Goal: Find specific page/section: Find specific page/section

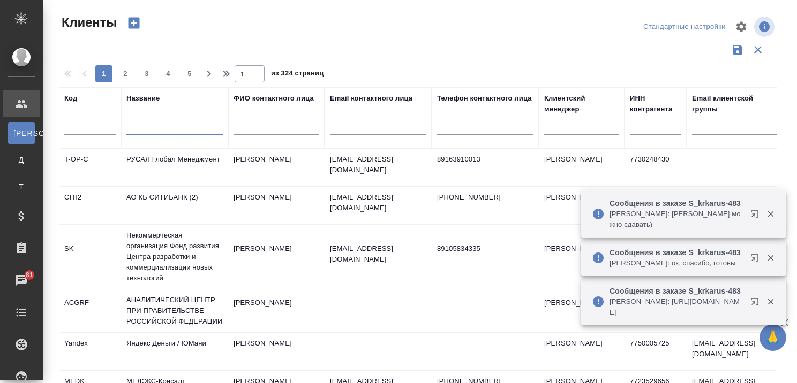
select select "RU"
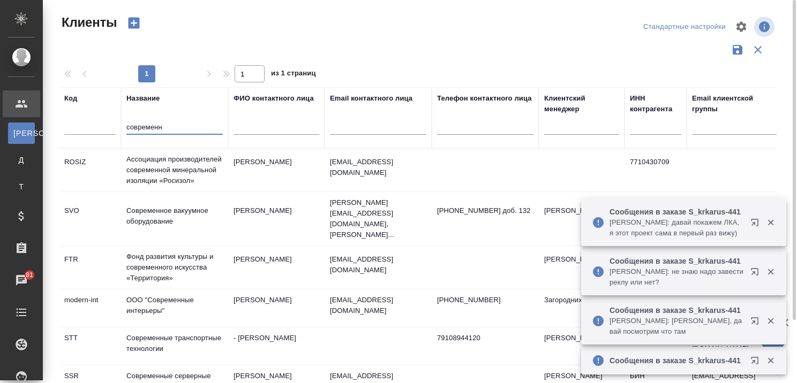
type input "современн"
click at [180, 328] on td "Современные транспортные технологии" at bounding box center [174, 346] width 107 height 37
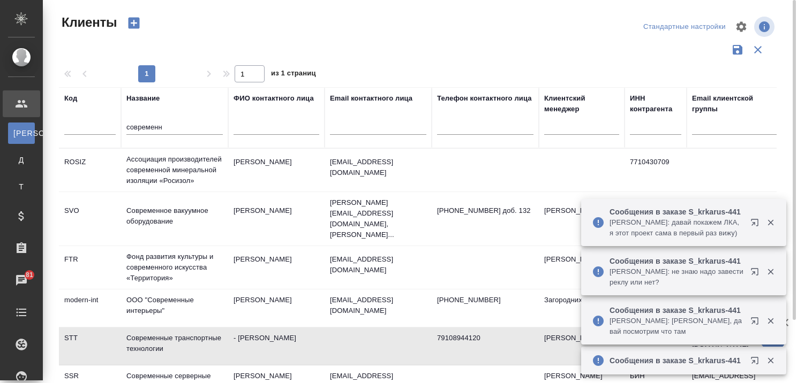
click at [180, 328] on td "Современные транспортные технологии" at bounding box center [174, 346] width 107 height 37
drag, startPoint x: 202, startPoint y: 124, endPoint x: 89, endPoint y: 137, distance: 113.2
click at [89, 137] on tr "Код Название современн ФИО контактного лица Email контактного лица Телефон конт…" at bounding box center [464, 117] width 810 height 61
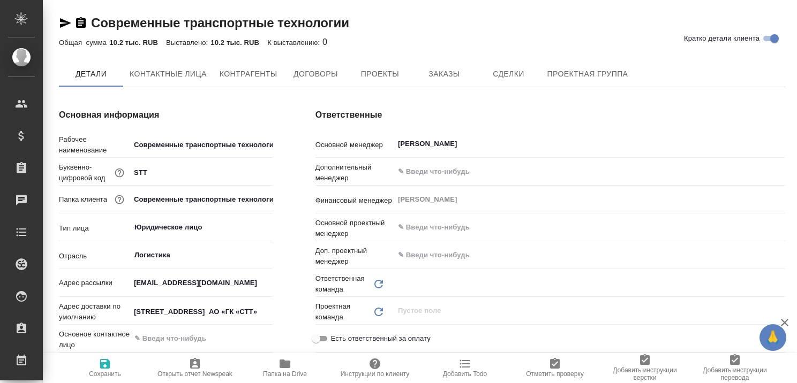
type textarea "x"
type input "Технический"
type input "(T24) Общество с ограниченной ответственностью «Трактат24»"
type textarea "x"
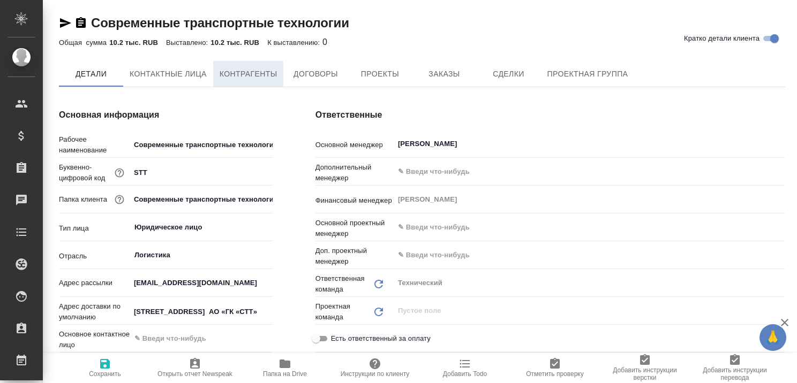
type textarea "x"
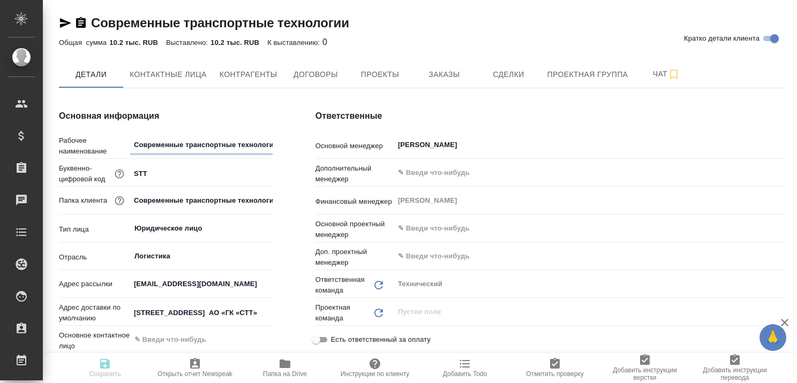
type textarea "x"
